Goal: Register for event/course

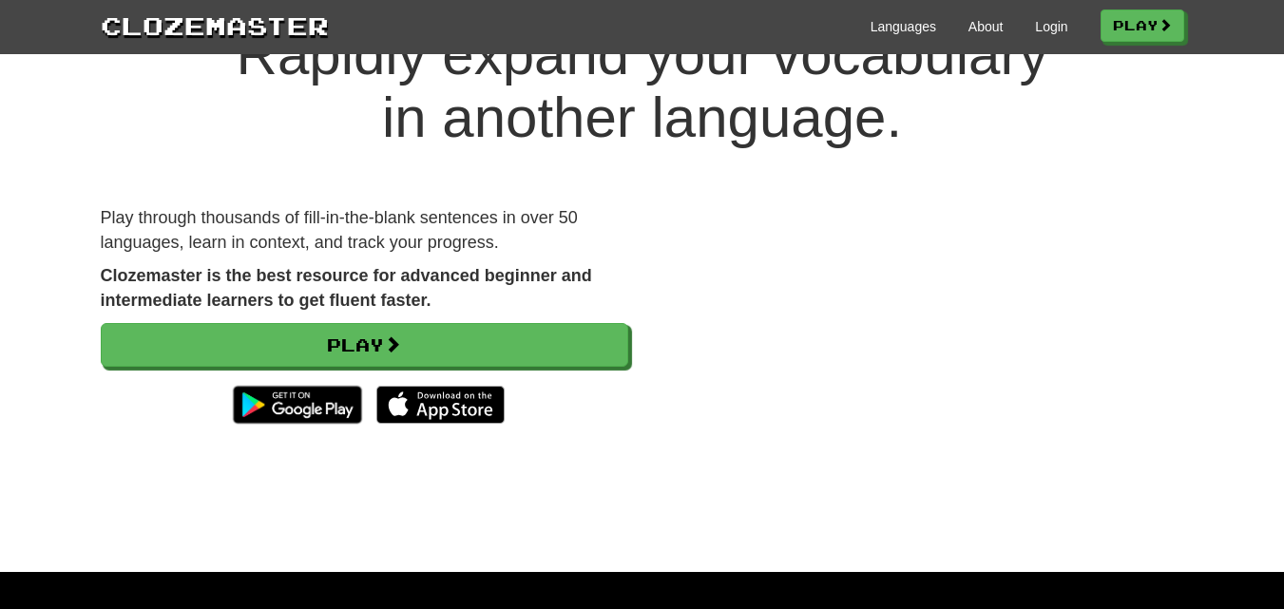
scroll to position [95, 0]
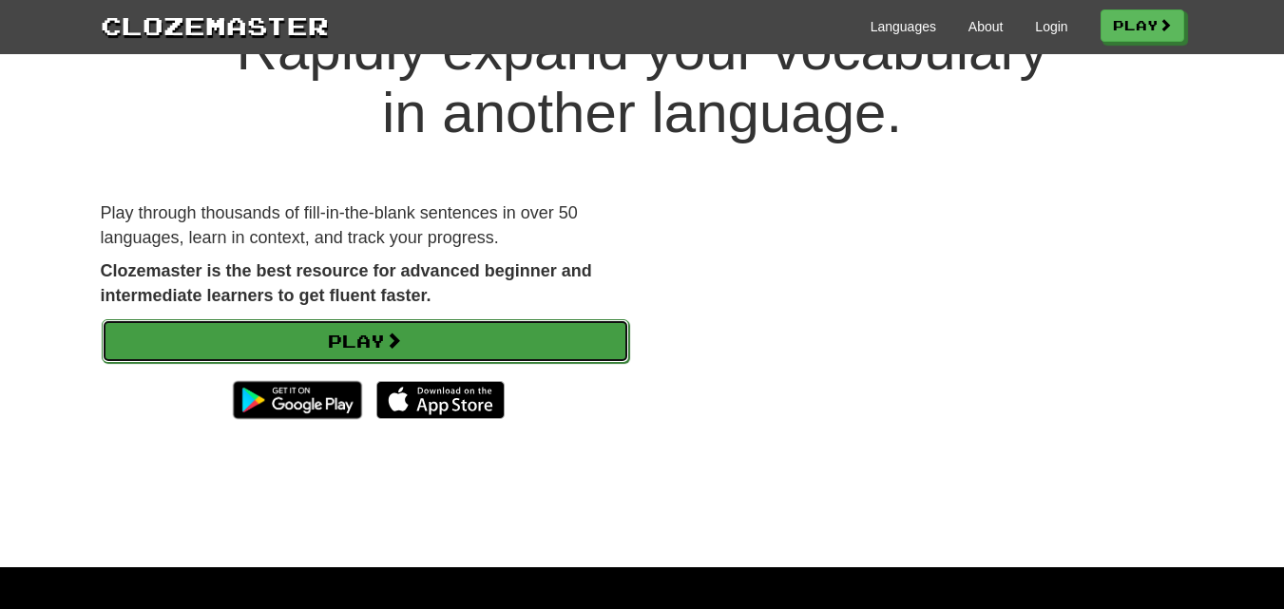
click at [378, 341] on link "Play" at bounding box center [365, 341] width 527 height 44
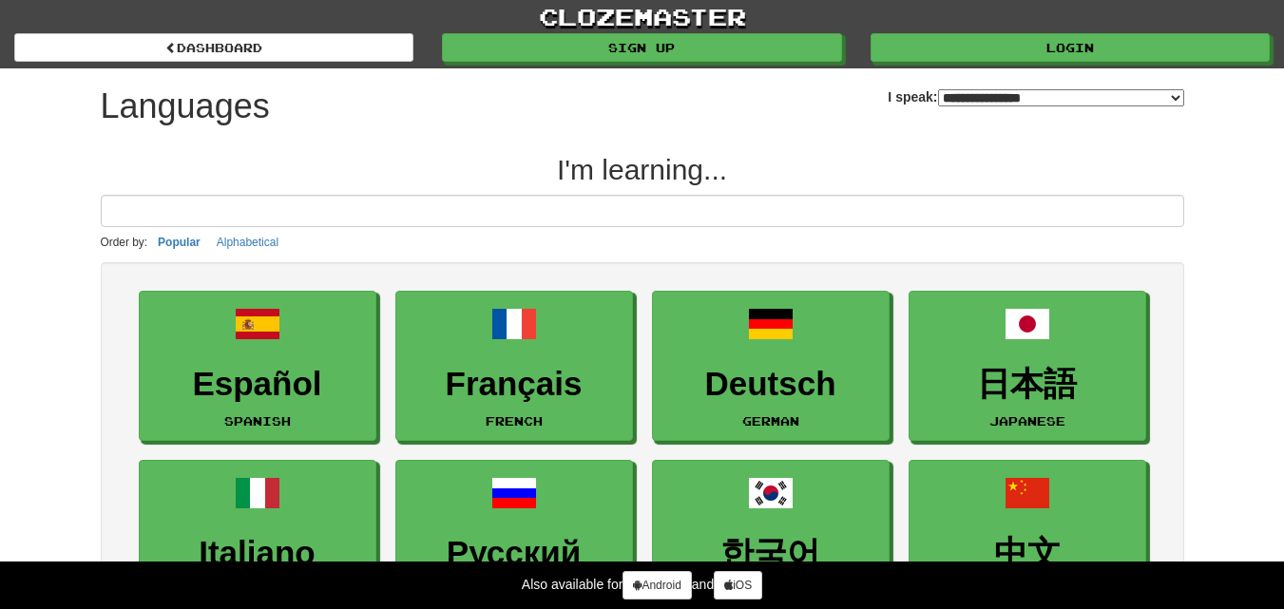
select select "*******"
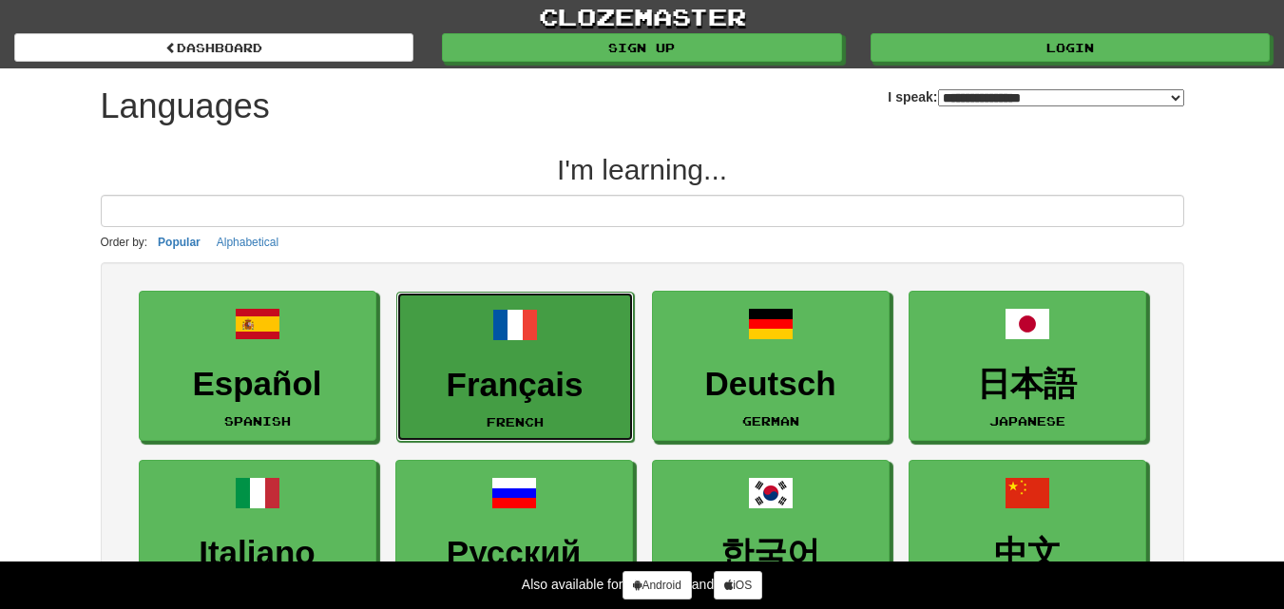
click at [575, 377] on h3 "Français" at bounding box center [515, 385] width 217 height 37
